Goal: Subscribe to service/newsletter

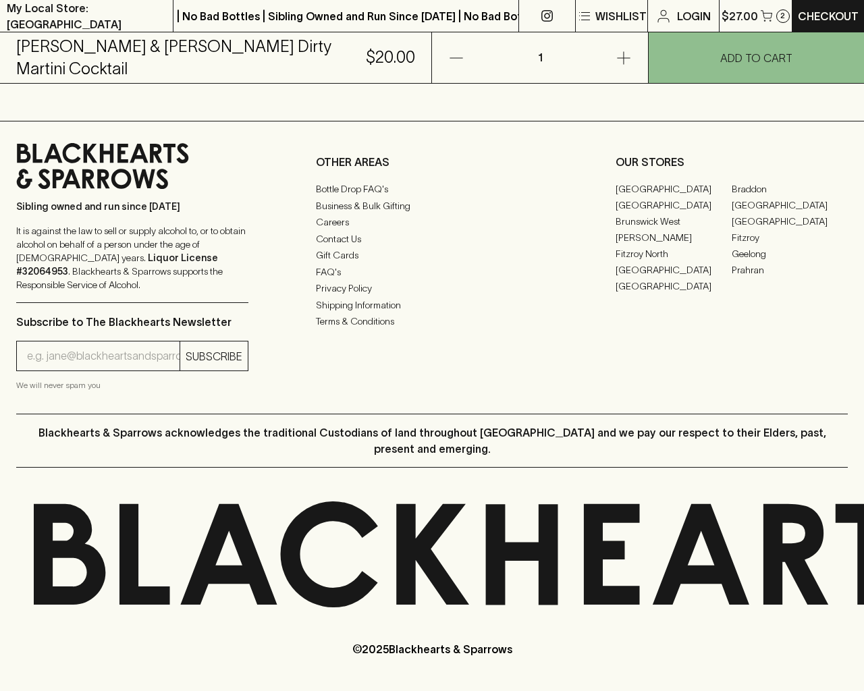
scroll to position [900, 0]
type input "[EMAIL_ADDRESS]"
type input "1"
type input "e"
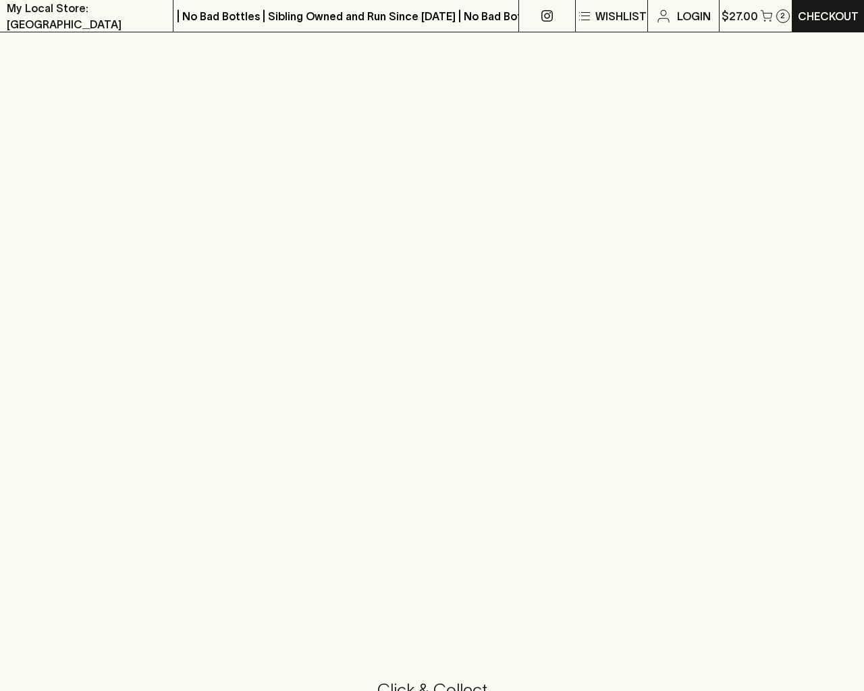
scroll to position [1586, 0]
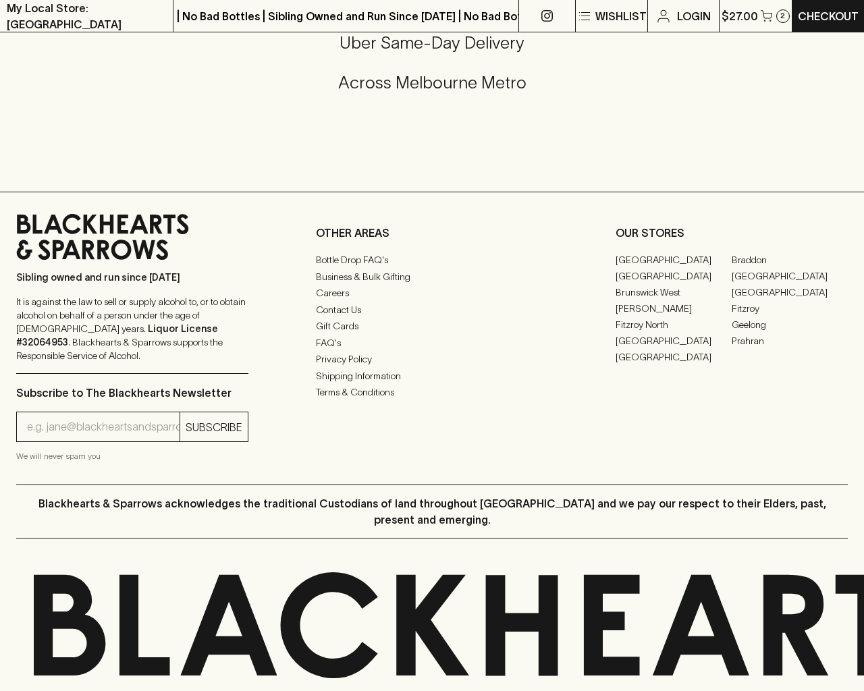
type input "[EMAIL_ADDRESS]"
type input "e"
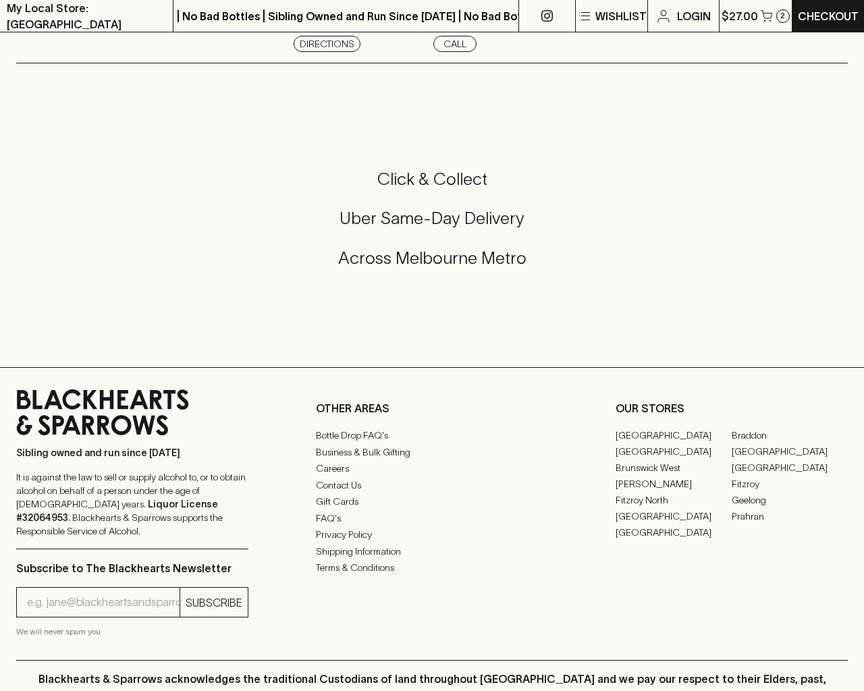
scroll to position [1812, 0]
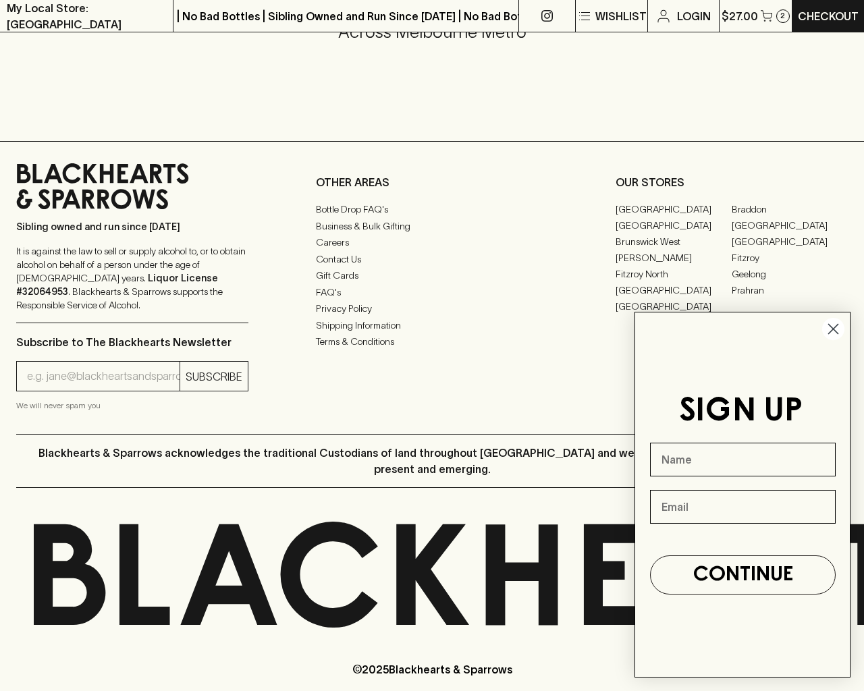
type input "[EMAIL_ADDRESS]"
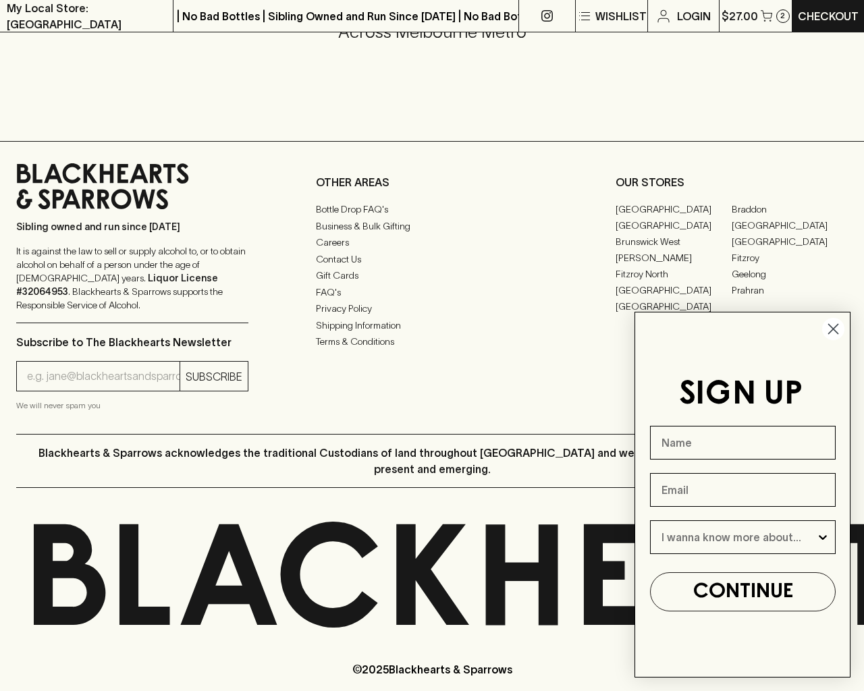
type input "e"
type input "Beer"
